Goal: Transaction & Acquisition: Purchase product/service

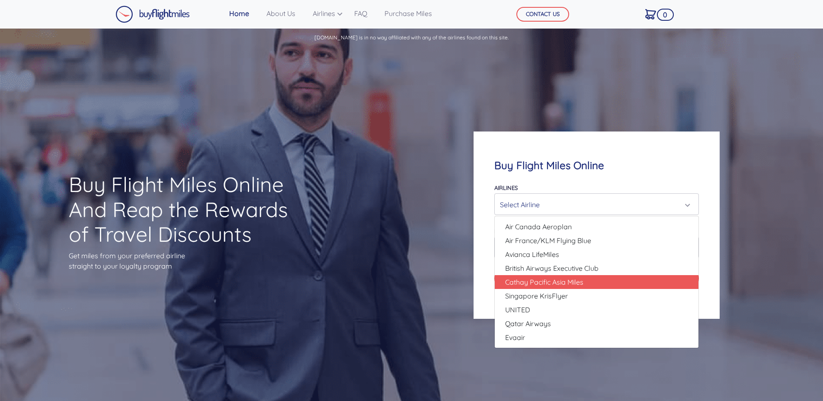
scroll to position [44, 0]
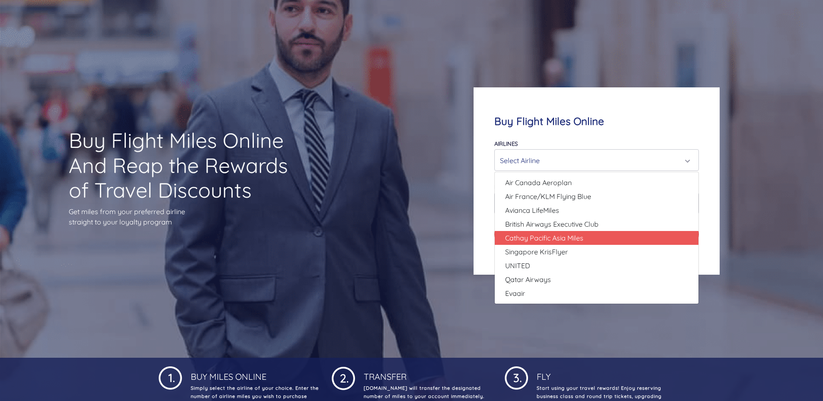
click at [608, 237] on link "Cathay Pacific Asia Miles" at bounding box center [597, 238] width 204 height 14
select select "Cathay Pacific Asia Miles"
type input "80000"
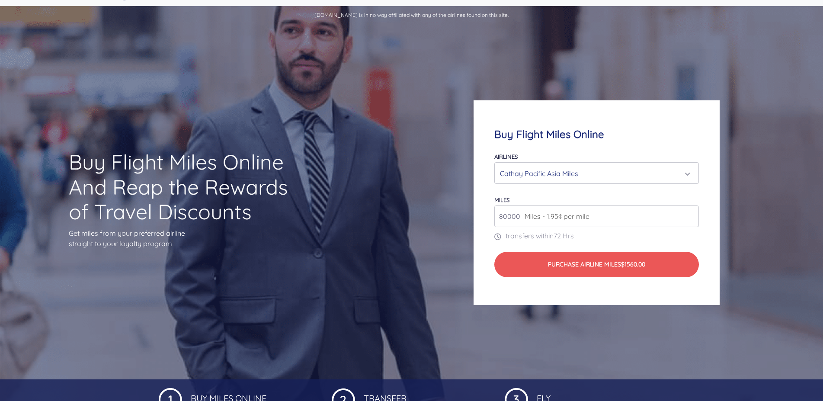
scroll to position [0, 0]
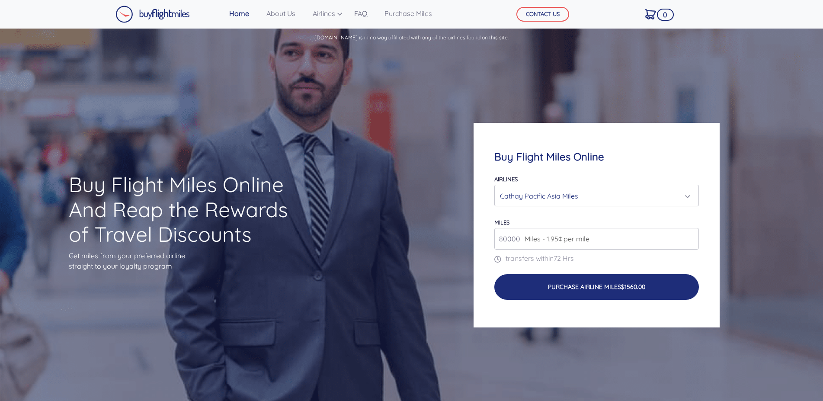
click at [539, 283] on button "Purchase Airline Miles $1560.00" at bounding box center [596, 287] width 205 height 26
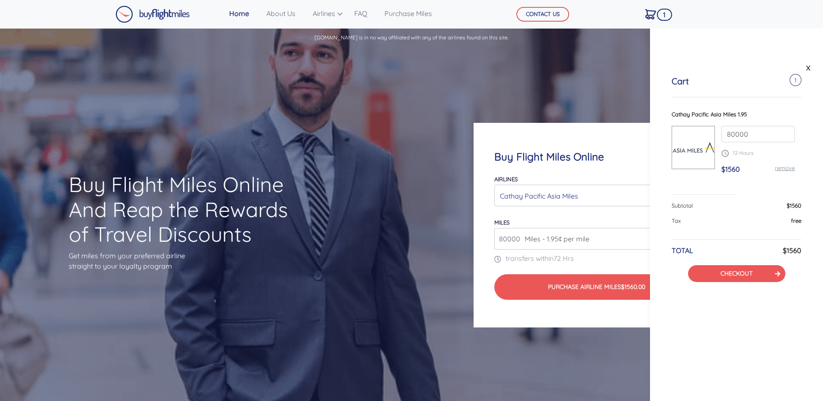
click at [554, 99] on div "Buy Flight Miles Online Airlines Air Canada Aeroplan Air France/KLM Flying Blue…" at bounding box center [596, 225] width 329 height 288
click at [809, 65] on link "X" at bounding box center [808, 67] width 9 height 13
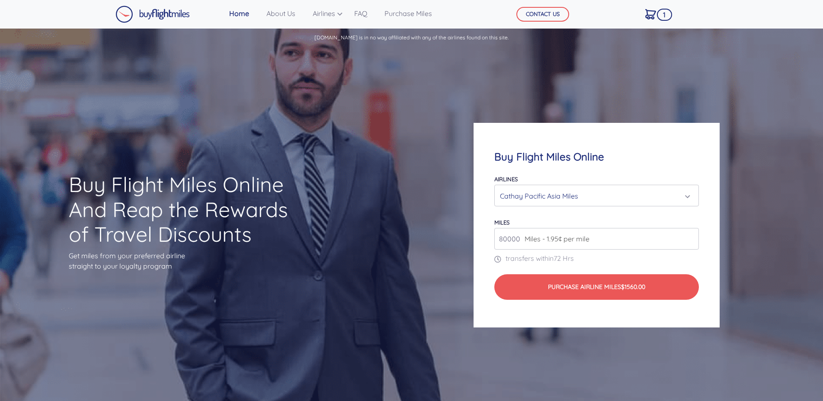
click at [554, 191] on div "Cathay Pacific Asia Miles" at bounding box center [594, 196] width 188 height 16
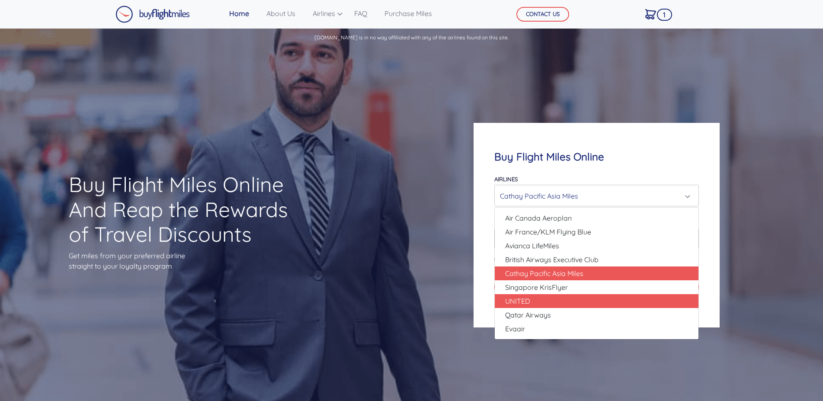
click at [603, 304] on link "UNITED" at bounding box center [597, 301] width 204 height 14
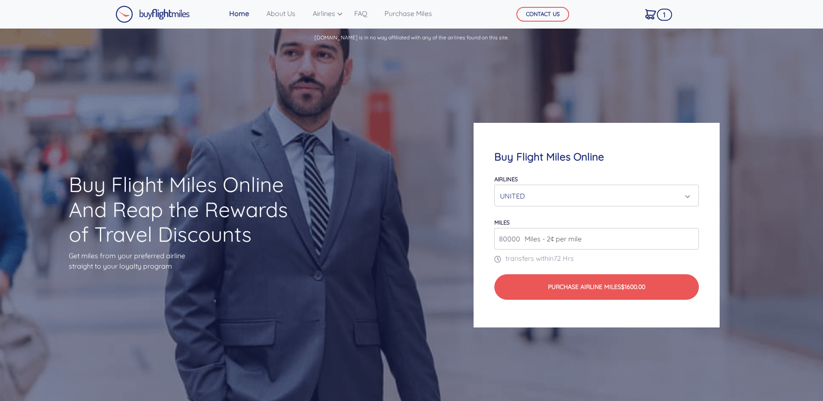
click at [532, 197] on div "UNITED" at bounding box center [594, 196] width 188 height 16
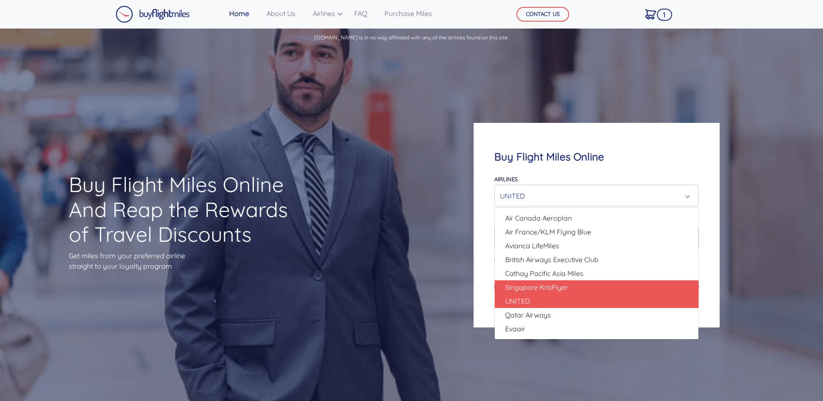
click at [555, 283] on span "Singapore KrisFlyer" at bounding box center [536, 287] width 63 height 10
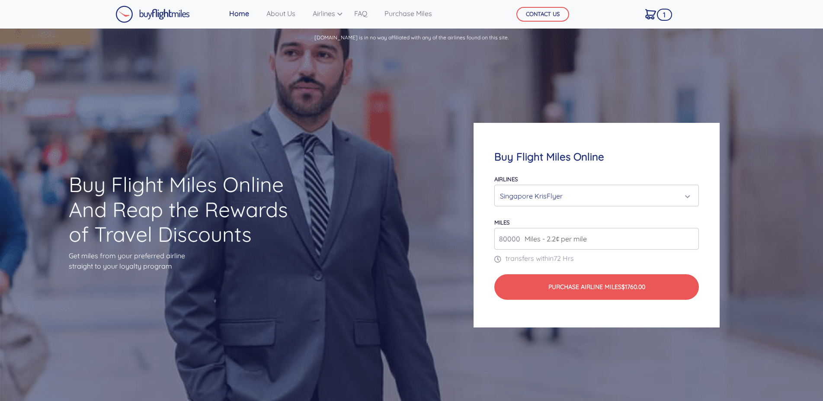
click at [566, 195] on div "Singapore KrisFlyer" at bounding box center [594, 196] width 188 height 16
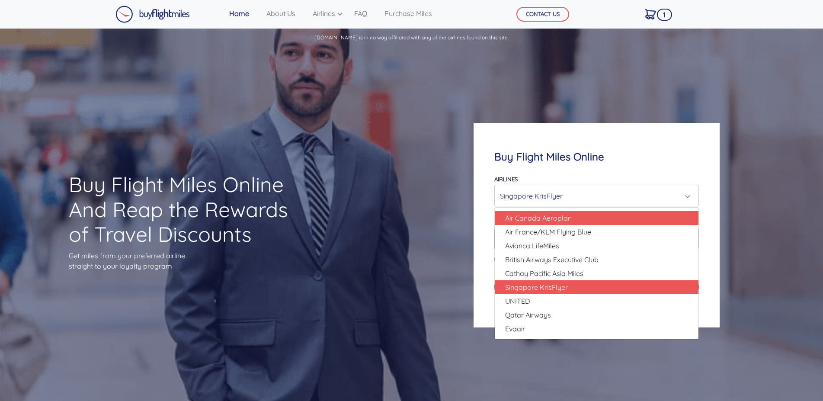
click at [572, 218] on span "Air Canada Aeroplan" at bounding box center [538, 218] width 67 height 10
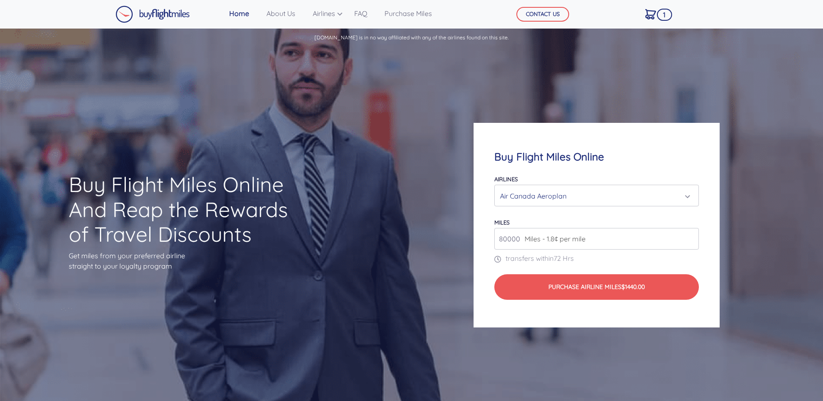
click at [582, 193] on div "Air Canada Aeroplan" at bounding box center [594, 196] width 188 height 16
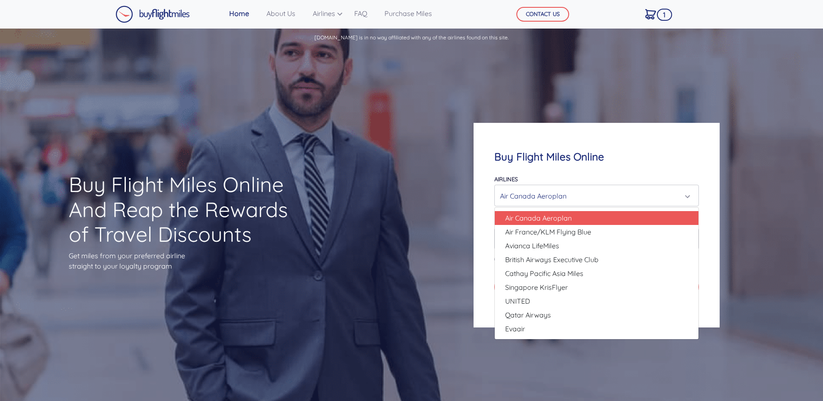
click at [534, 216] on span "Air Canada Aeroplan" at bounding box center [538, 218] width 67 height 10
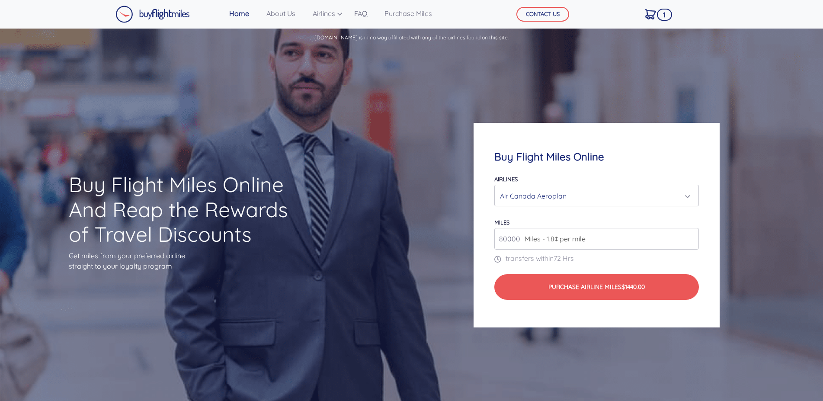
click at [540, 203] on div "Air Canada Aeroplan" at bounding box center [594, 196] width 188 height 16
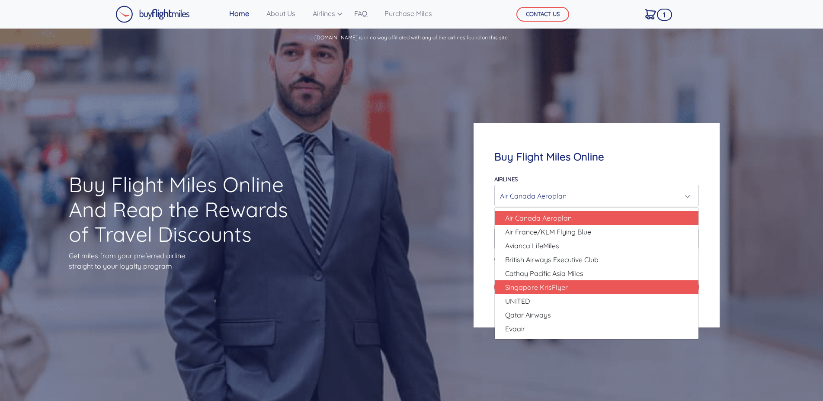
click at [562, 291] on span "Singapore KrisFlyer" at bounding box center [536, 287] width 63 height 10
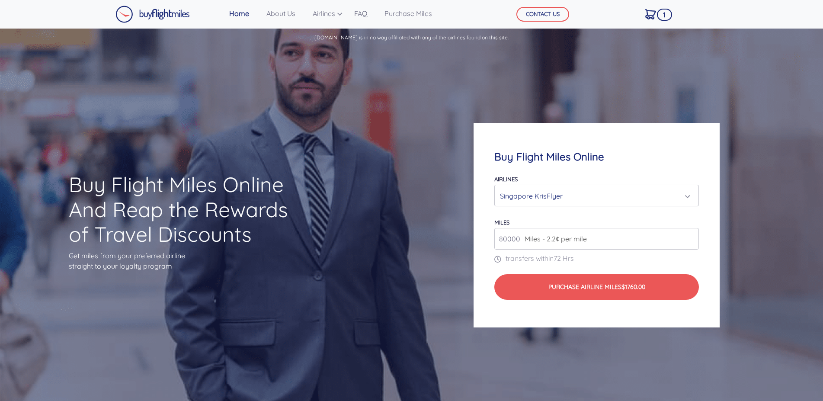
click at [561, 244] on input "80000" at bounding box center [596, 239] width 205 height 22
click at [594, 199] on div "Singapore KrisFlyer" at bounding box center [594, 196] width 188 height 16
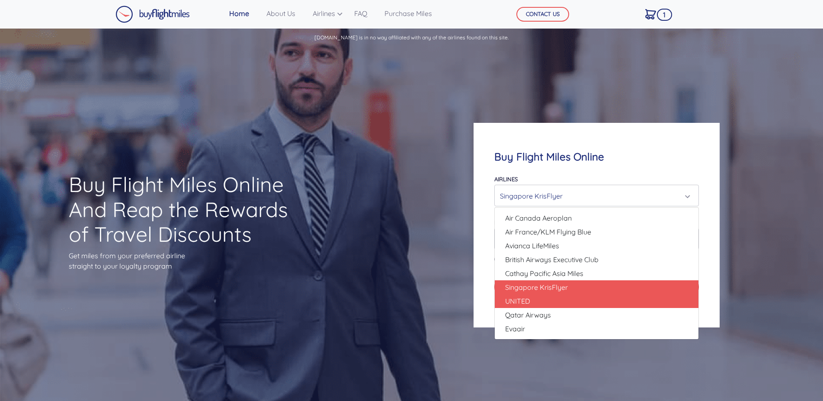
click at [576, 304] on link "UNITED" at bounding box center [597, 301] width 204 height 14
select select "UNITED"
